Goal: Task Accomplishment & Management: Use online tool/utility

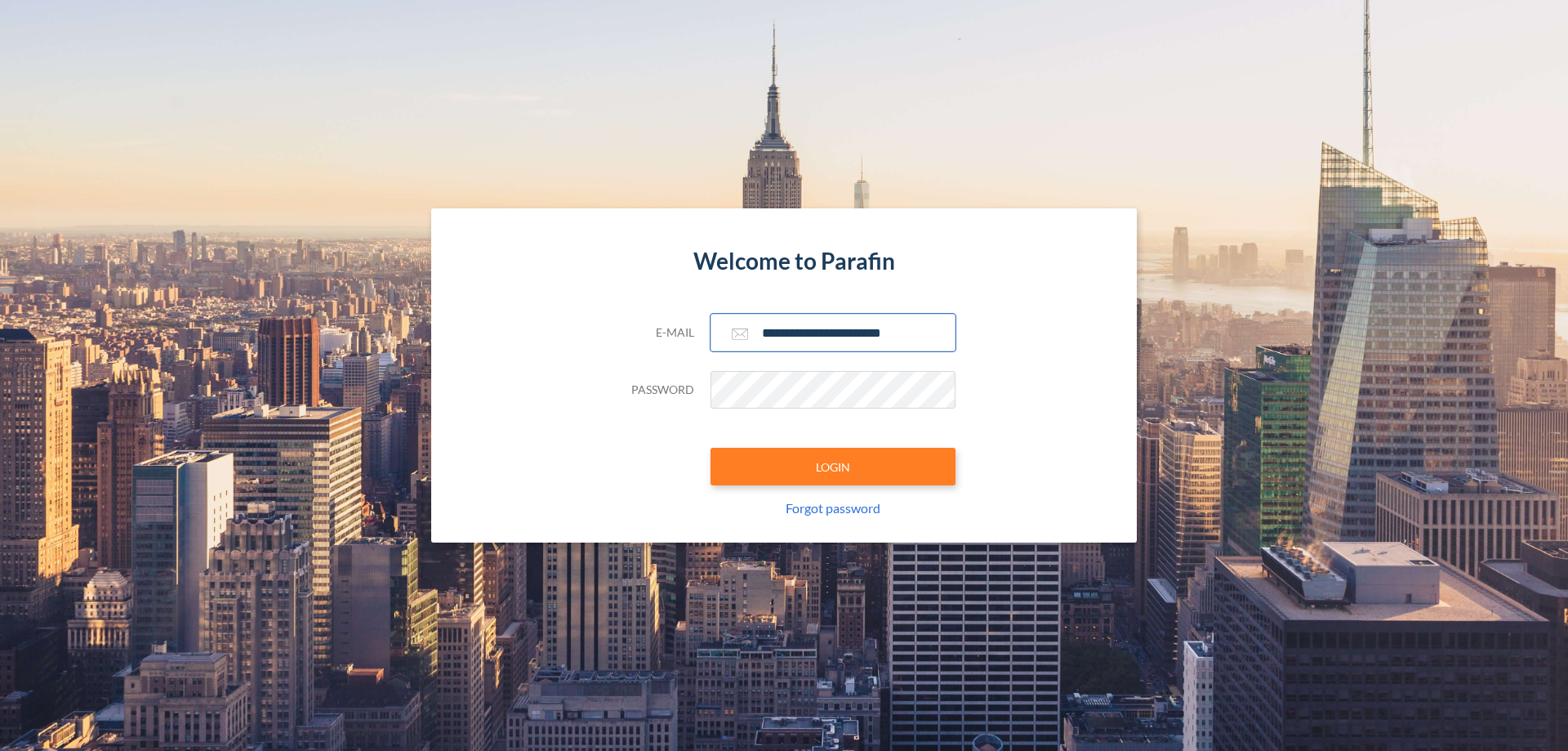
type input "**********"
click at [833, 466] on button "LOGIN" at bounding box center [833, 467] width 245 height 38
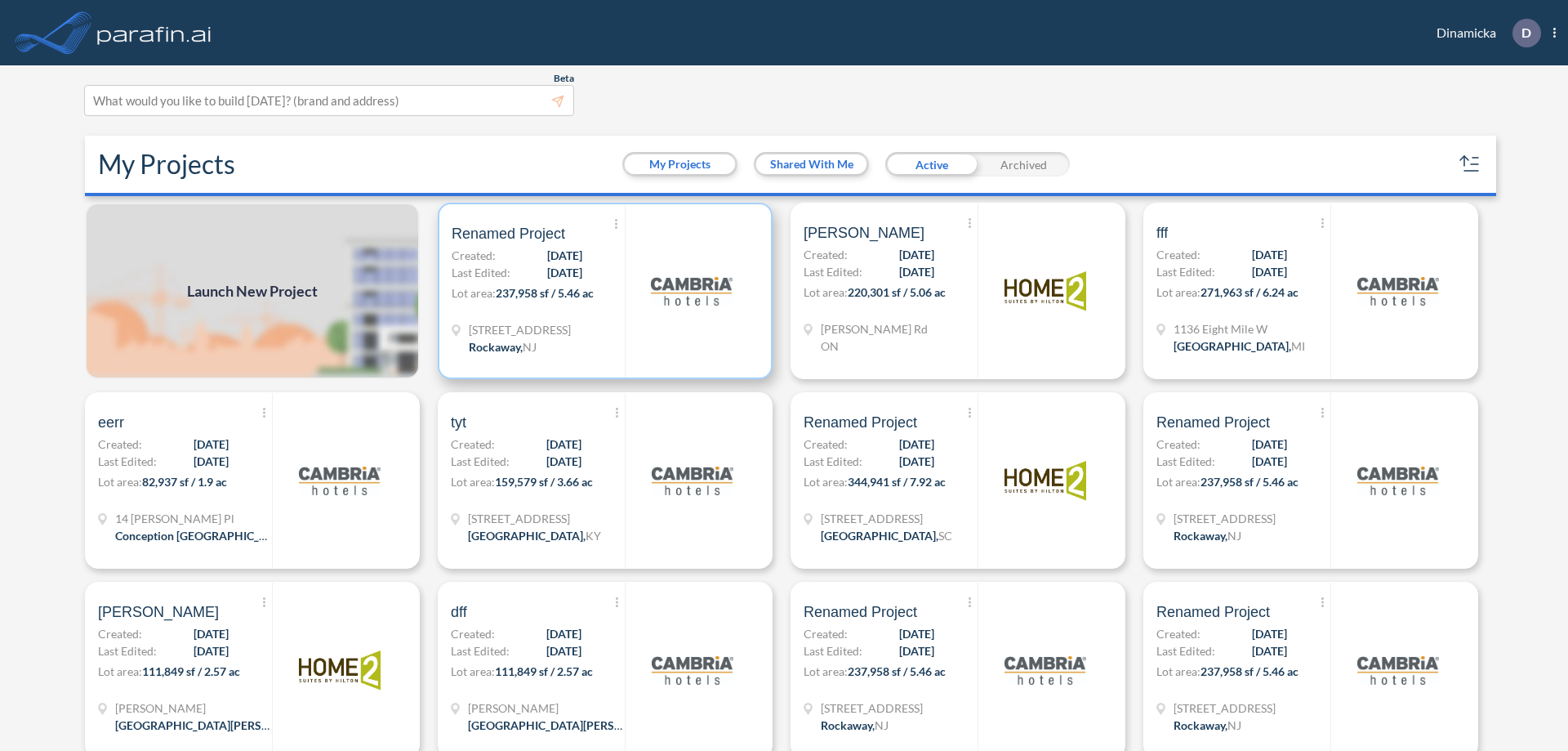
scroll to position [4, 0]
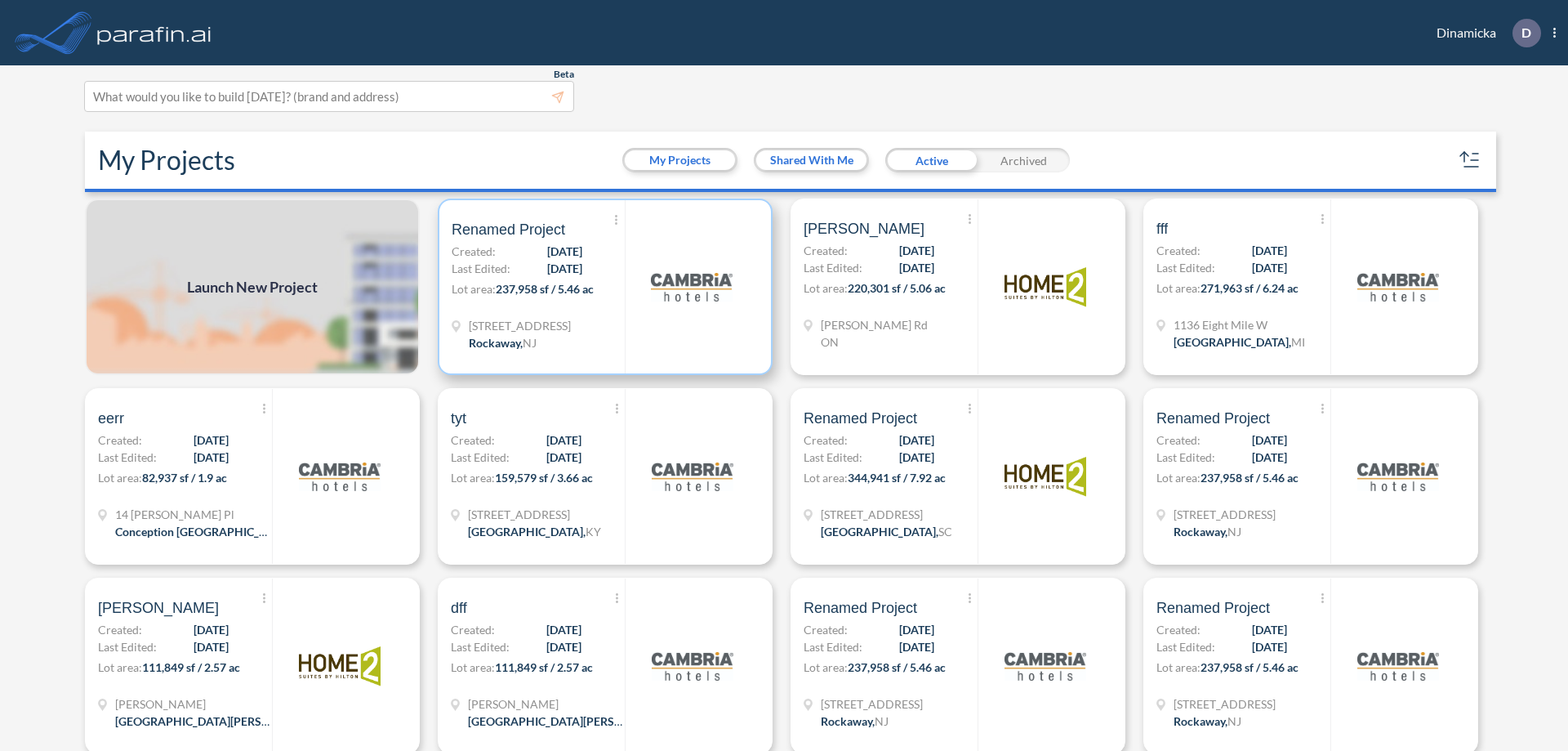
click at [602, 287] on p "Lot area: 237,958 sf / 5.46 ac" at bounding box center [538, 292] width 173 height 24
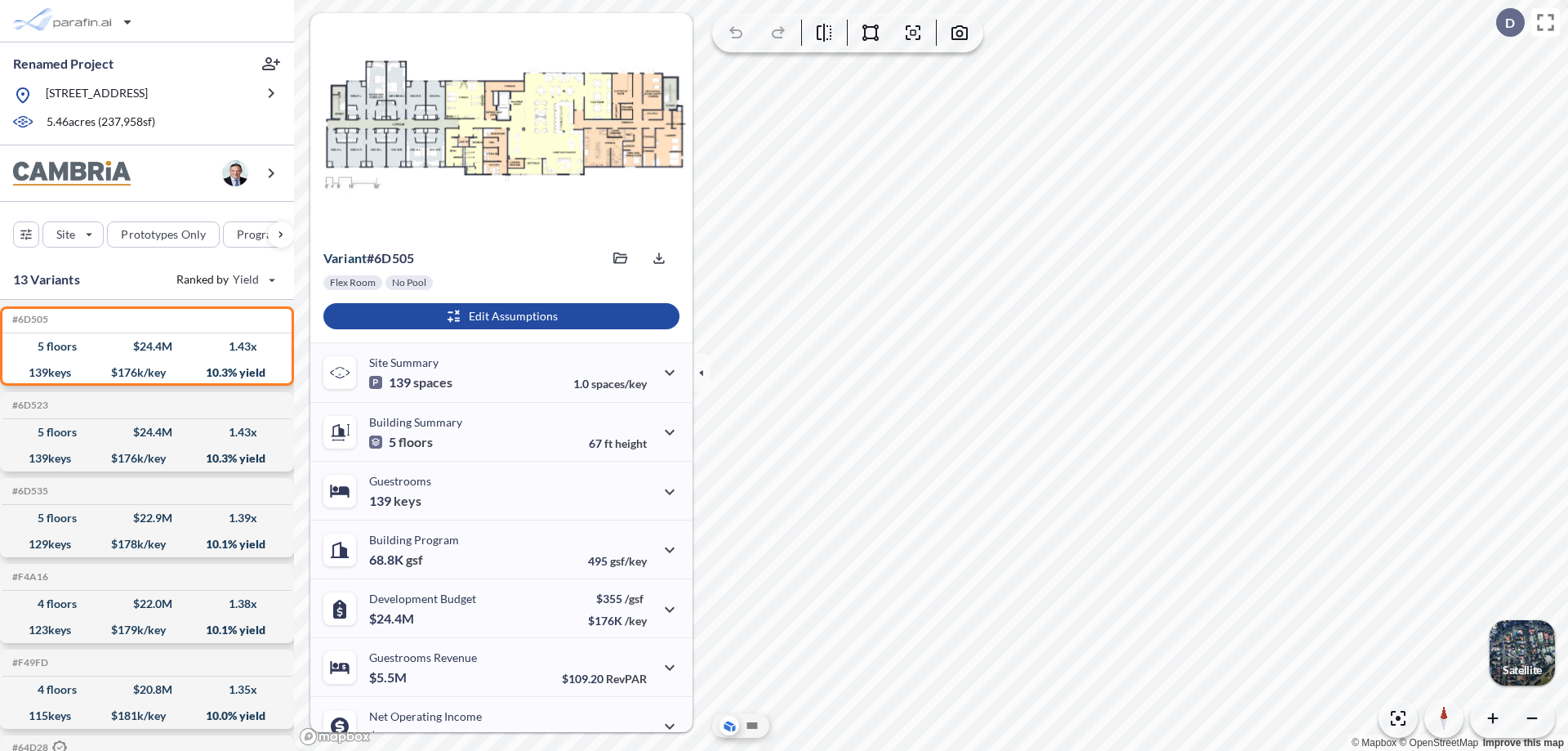
scroll to position [83, 0]
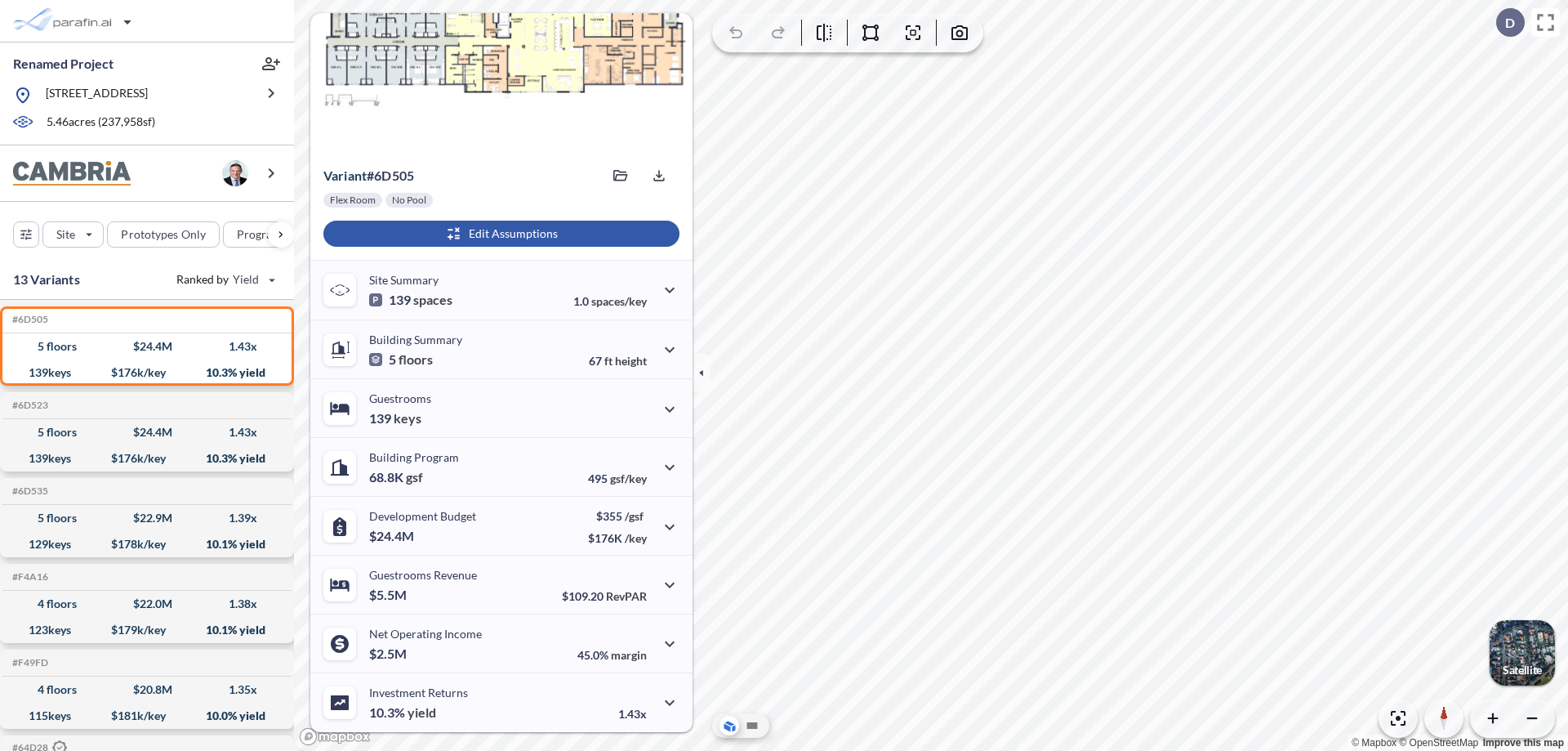
click at [499, 234] on div "button" at bounding box center [501, 234] width 356 height 26
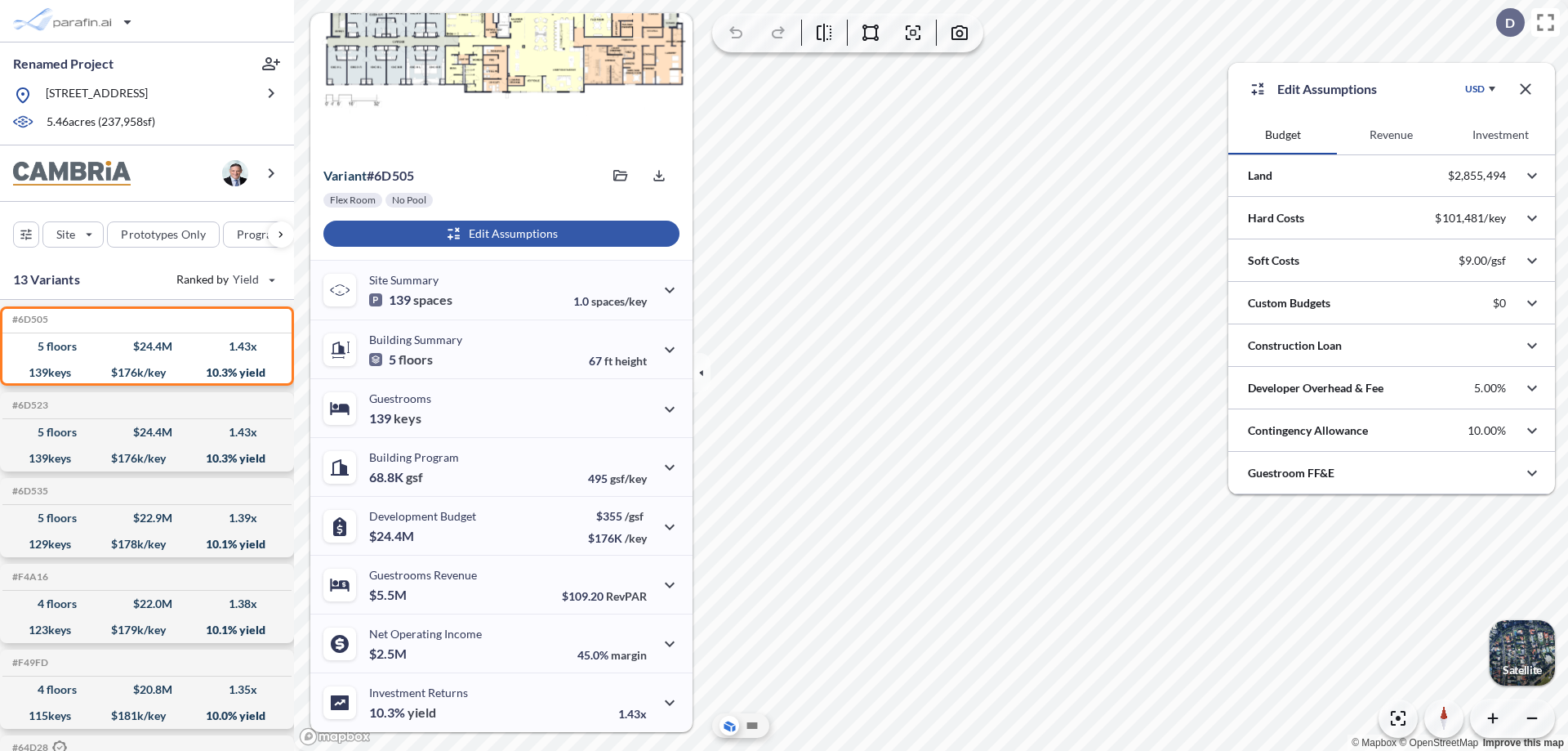
click at [1391, 135] on button "Revenue" at bounding box center [1391, 134] width 109 height 39
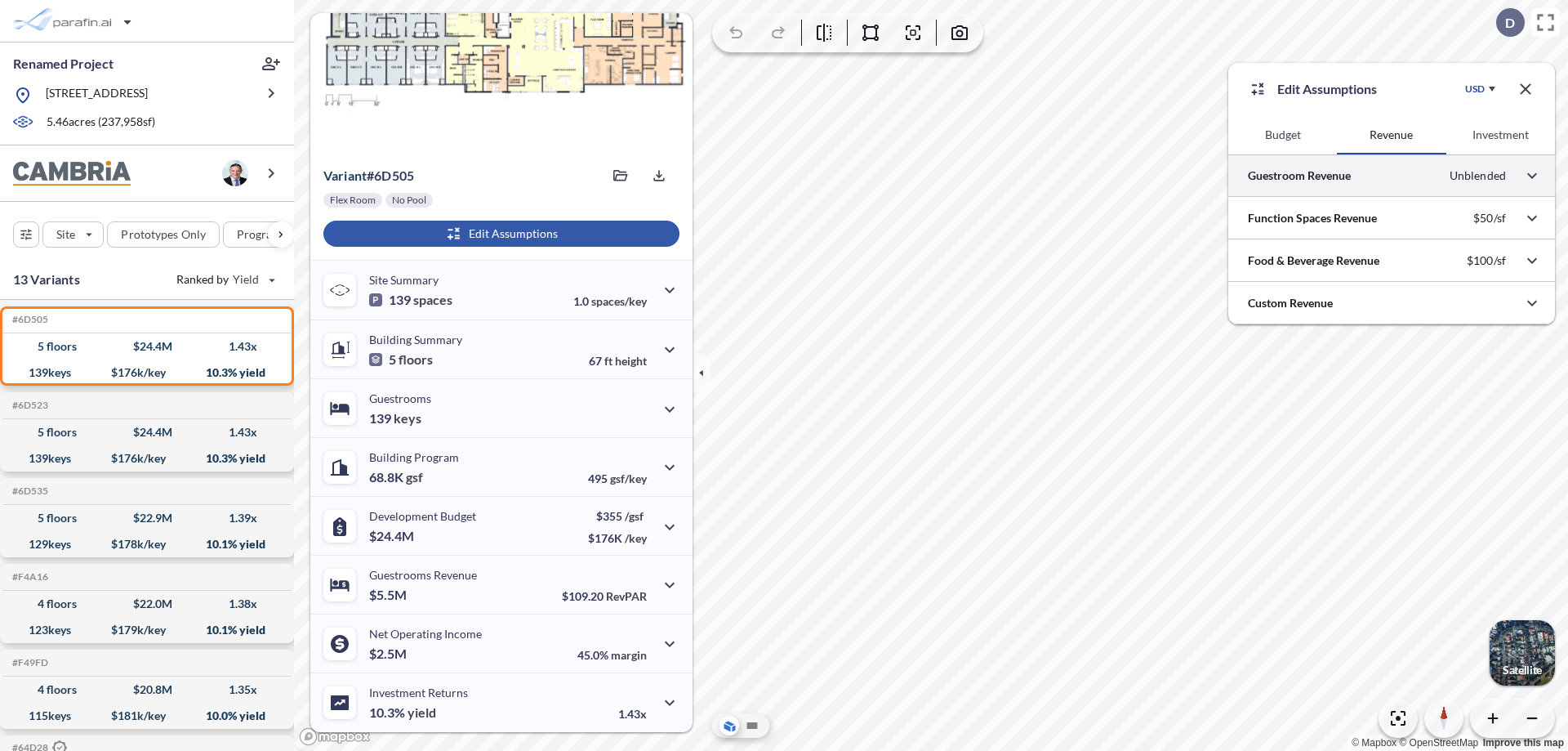
click at [1392, 176] on div at bounding box center [1392, 175] width 327 height 42
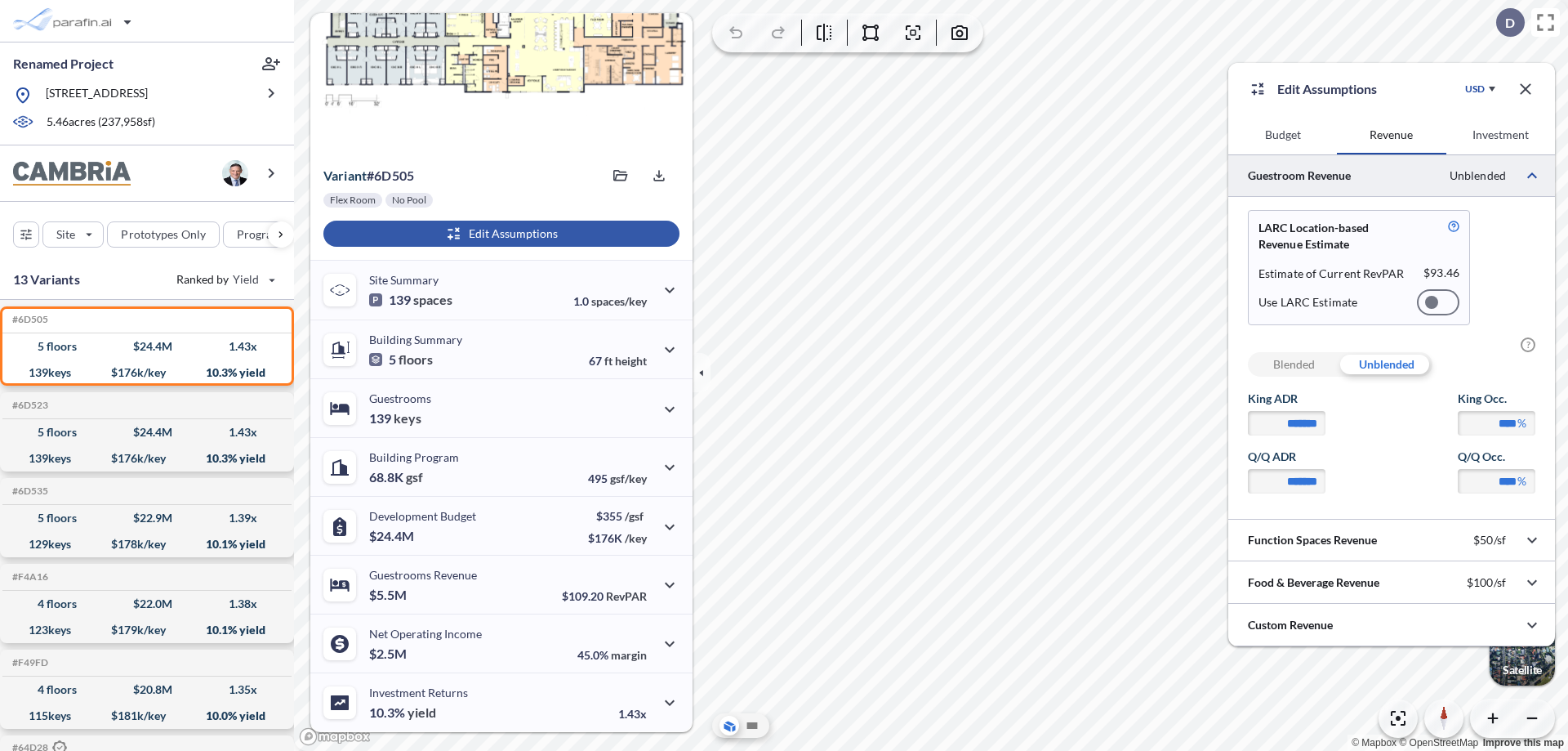
click at [1439, 302] on div at bounding box center [1438, 302] width 42 height 26
